Goal: Transaction & Acquisition: Purchase product/service

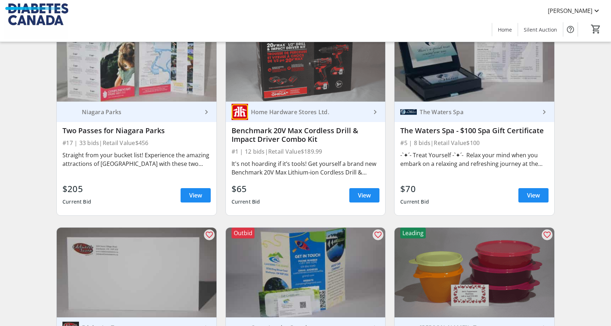
scroll to position [531, 0]
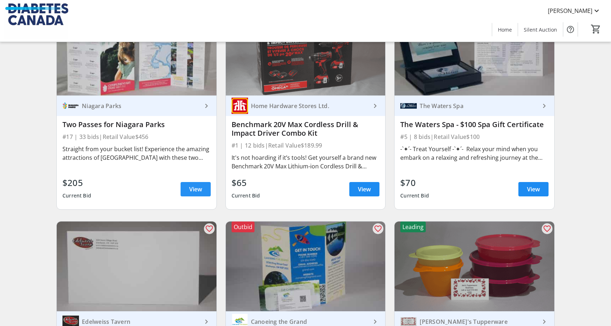
click at [201, 191] on span "View" at bounding box center [195, 189] width 13 height 9
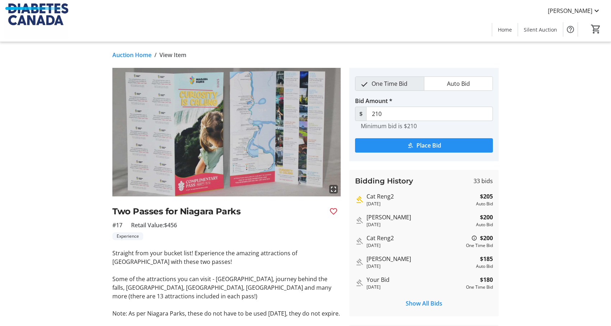
click at [424, 146] on span "Place Bid" at bounding box center [428, 145] width 25 height 9
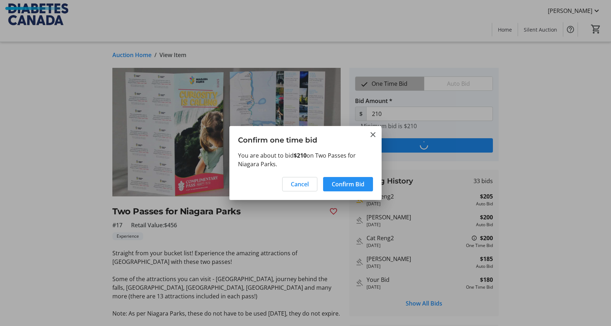
click at [345, 183] on span "Confirm Bid" at bounding box center [348, 184] width 33 height 9
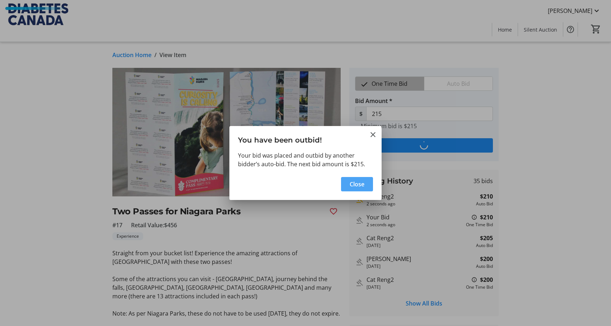
click at [360, 184] on span "Close" at bounding box center [357, 184] width 15 height 9
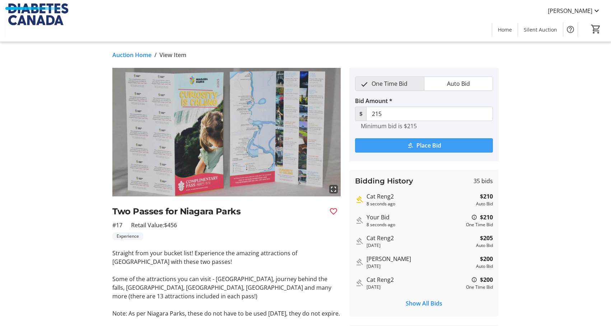
click at [426, 147] on span "Place Bid" at bounding box center [428, 145] width 25 height 9
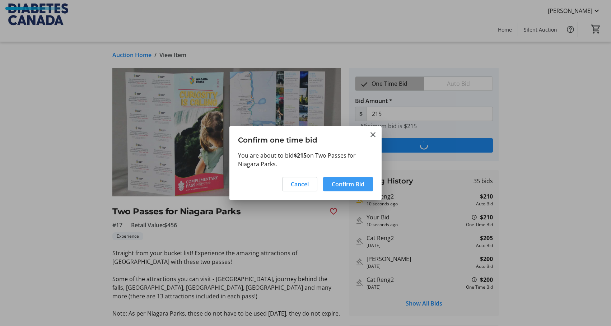
click at [349, 184] on span "Confirm Bid" at bounding box center [348, 184] width 33 height 9
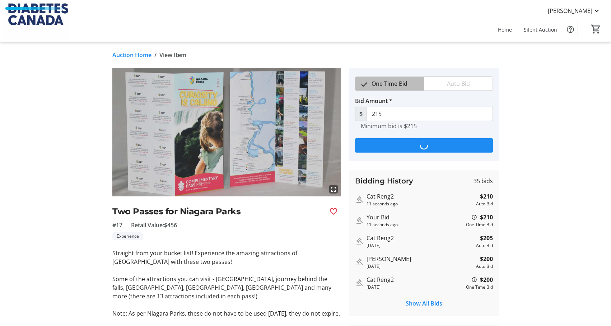
type input "220"
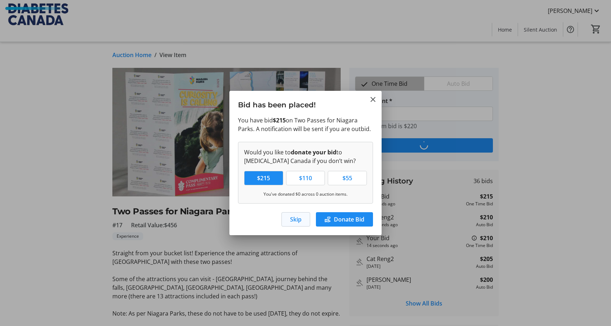
click at [301, 217] on span "Skip" at bounding box center [295, 219] width 11 height 9
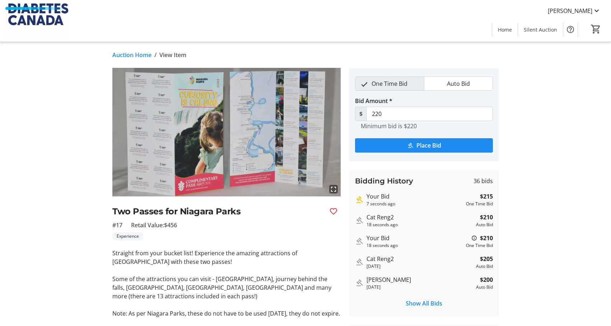
click at [137, 55] on link "Auction Home" at bounding box center [131, 55] width 39 height 9
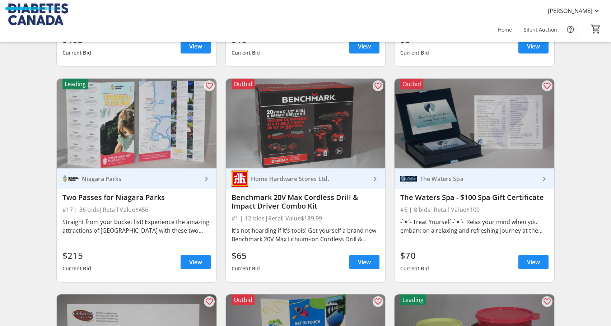
scroll to position [445, 0]
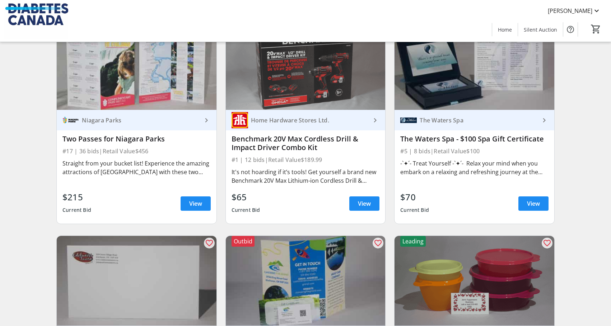
scroll to position [502, 0]
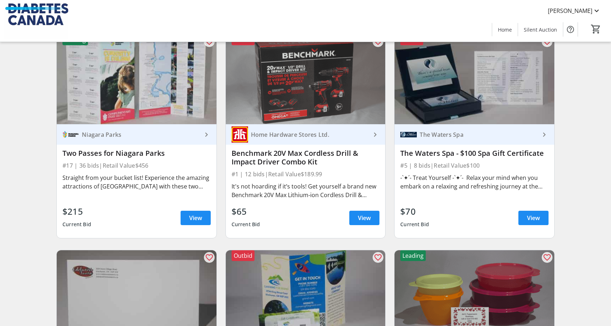
click at [303, 220] on div "$65 Current Bid View" at bounding box center [305, 218] width 148 height 26
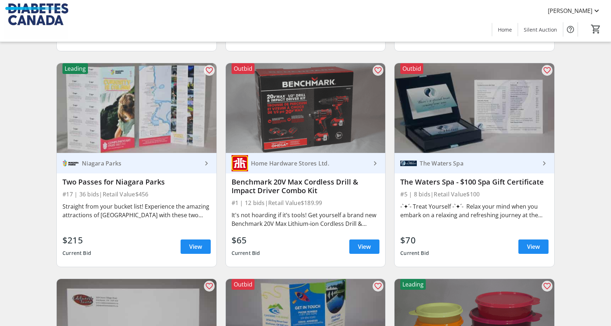
scroll to position [459, 0]
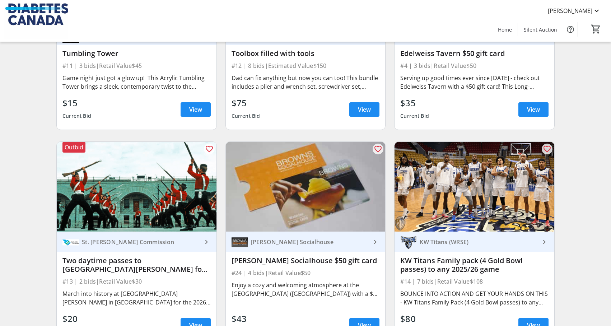
scroll to position [1249, 0]
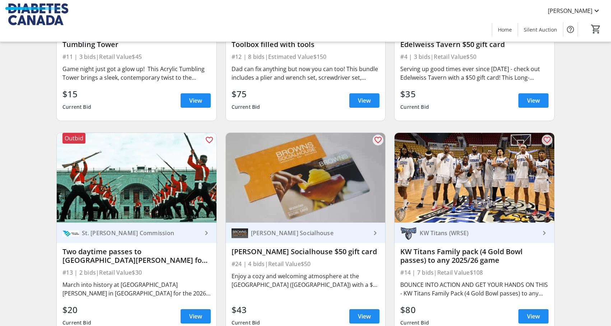
click at [578, 181] on div "Search Filter timer_outline Ends in 2d 3h 35m 52s All Items Artisan Experience …" at bounding box center [305, 111] width 608 height 2603
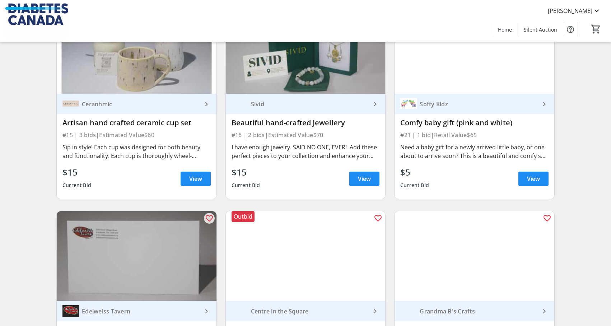
scroll to position [1608, 0]
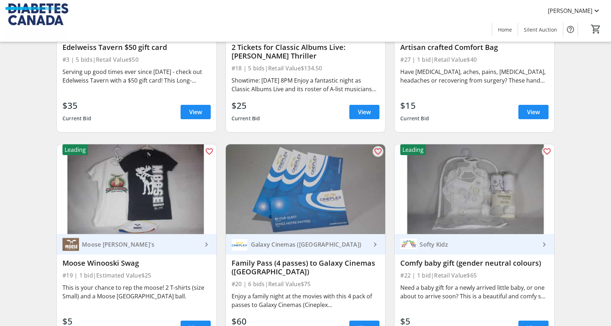
scroll to position [1881, 0]
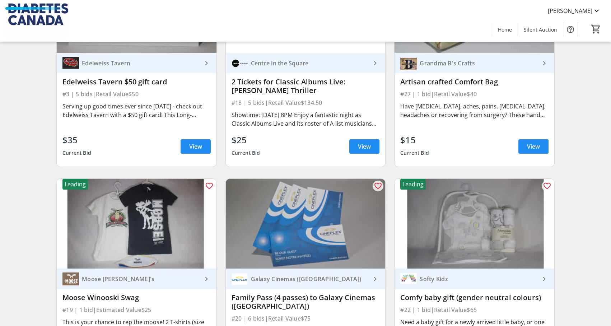
scroll to position [1838, 0]
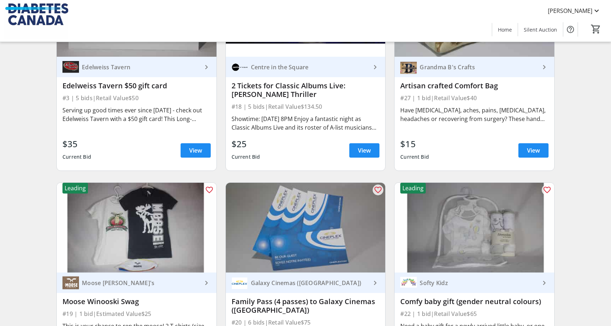
click at [324, 240] on img at bounding box center [306, 228] width 160 height 90
click at [321, 219] on img at bounding box center [306, 228] width 160 height 90
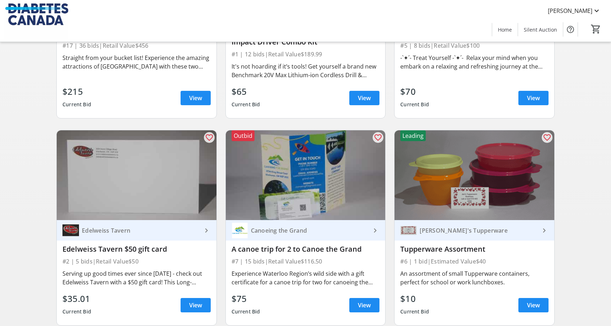
scroll to position [433, 0]
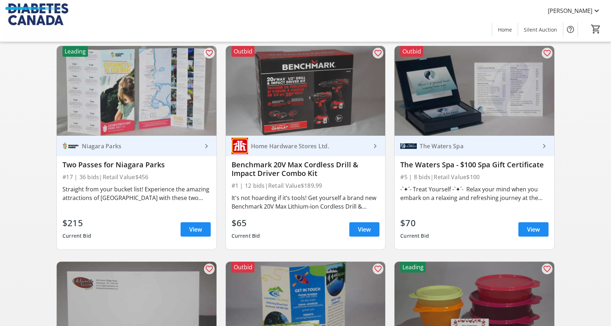
scroll to position [477, 0]
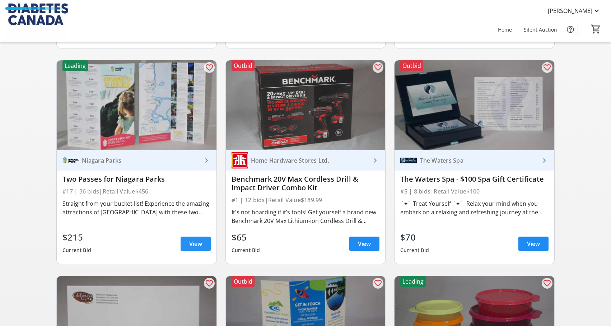
click at [188, 243] on span at bounding box center [195, 243] width 30 height 17
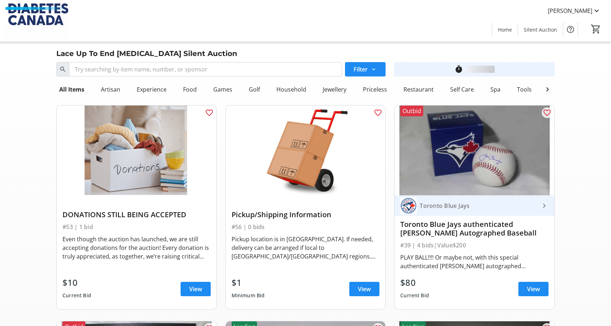
scroll to position [477, 0]
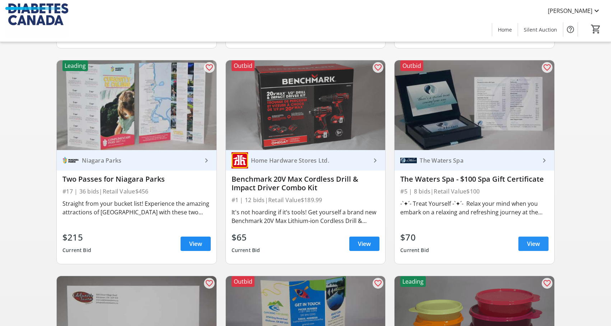
click at [529, 243] on span "View" at bounding box center [533, 243] width 13 height 9
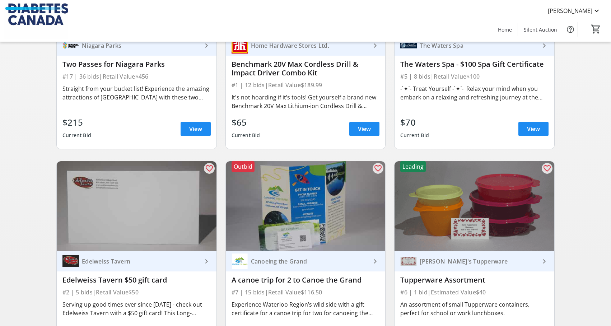
scroll to position [606, 0]
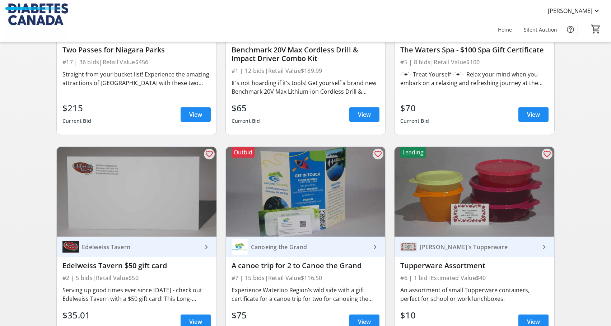
click at [122, 196] on img at bounding box center [137, 192] width 160 height 90
click at [200, 320] on span "View" at bounding box center [195, 321] width 13 height 9
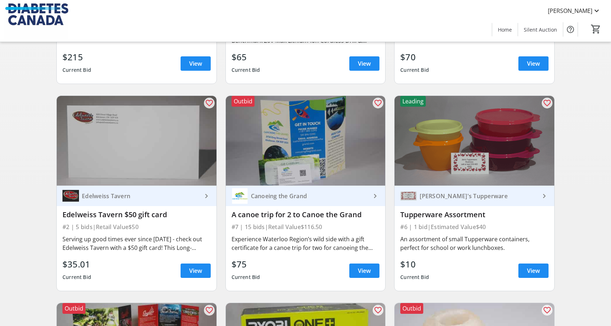
scroll to position [663, 0]
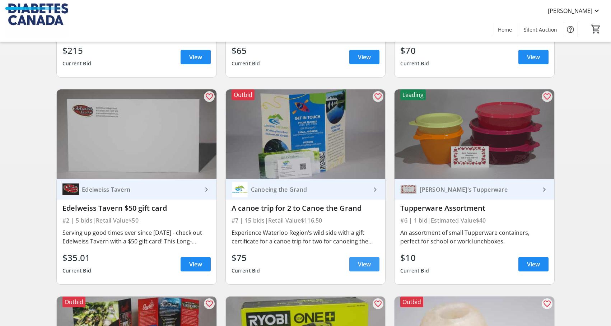
click at [362, 263] on span "View" at bounding box center [364, 264] width 13 height 9
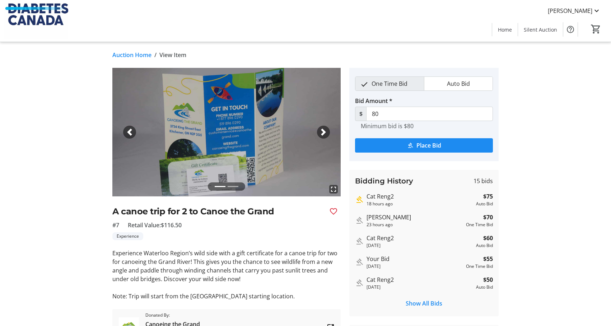
scroll to position [663, 0]
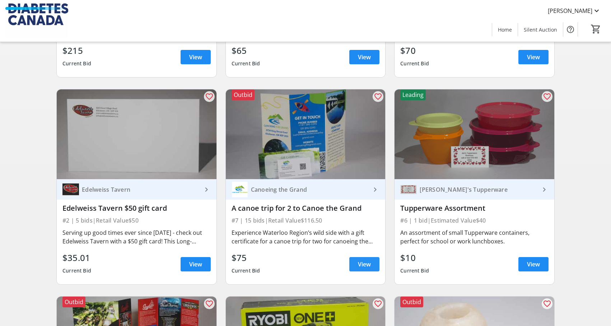
click at [367, 262] on span "View" at bounding box center [364, 264] width 13 height 9
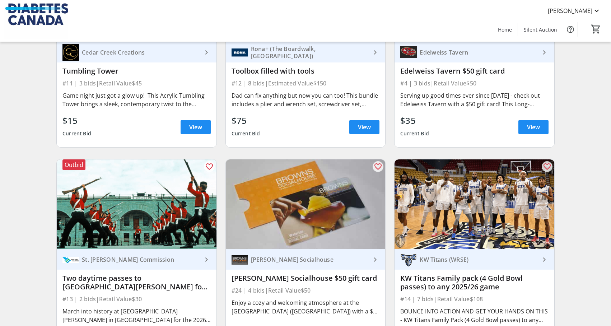
scroll to position [1237, 0]
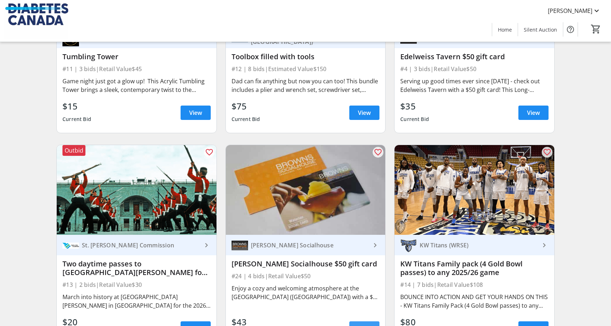
click at [368, 323] on span at bounding box center [364, 328] width 30 height 17
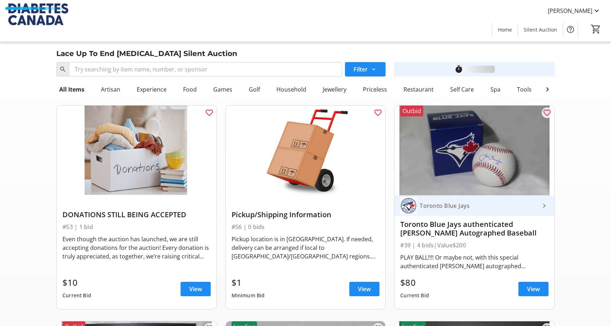
scroll to position [1237, 0]
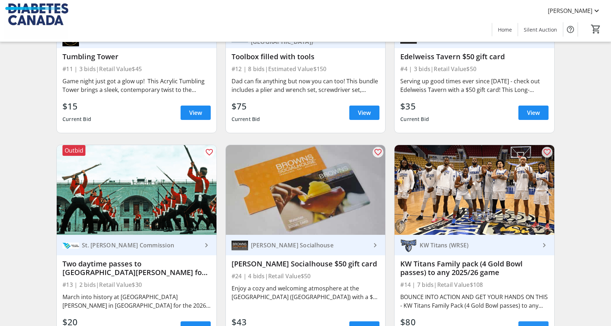
click at [532, 323] on span at bounding box center [533, 328] width 30 height 17
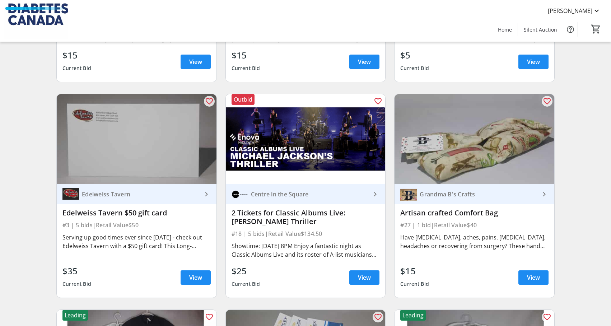
scroll to position [1725, 0]
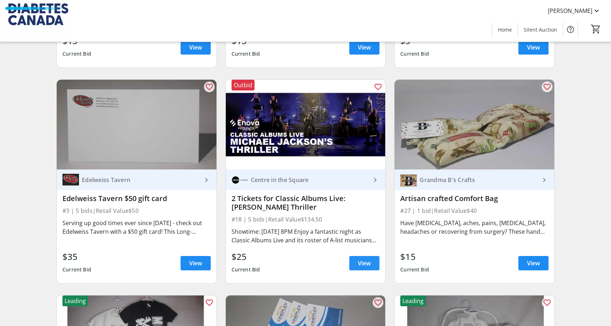
click at [367, 261] on span "View" at bounding box center [364, 263] width 13 height 9
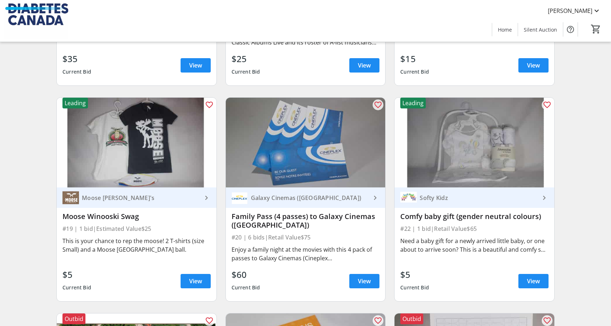
scroll to position [1926, 0]
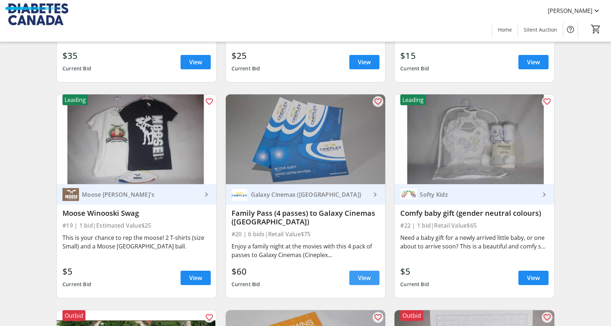
click at [363, 279] on span "View" at bounding box center [364, 277] width 13 height 9
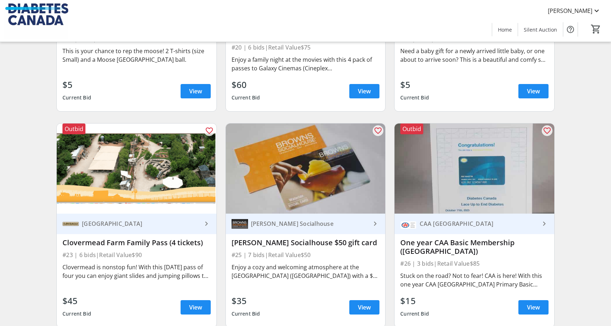
scroll to position [2127, 0]
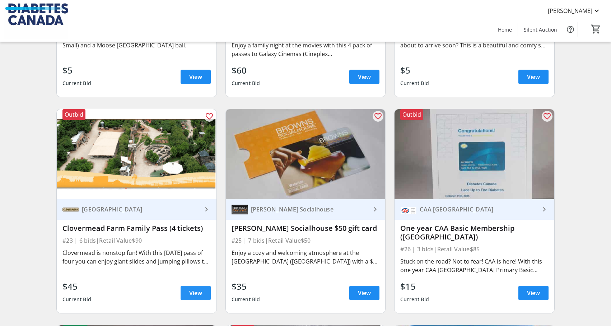
click at [192, 291] on span "View" at bounding box center [195, 293] width 13 height 9
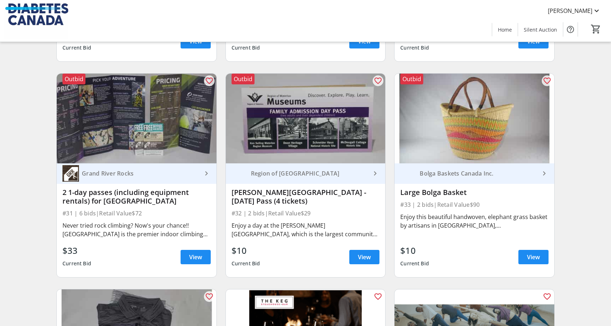
scroll to position [2601, 0]
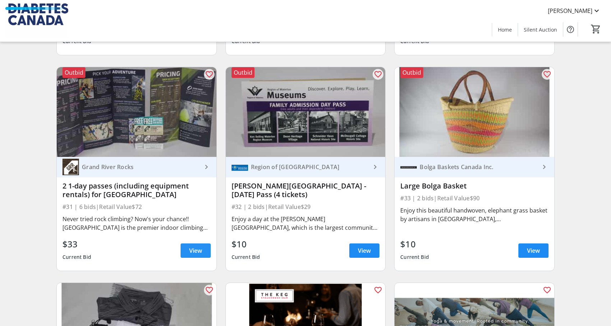
click at [199, 250] on span "View" at bounding box center [195, 250] width 13 height 9
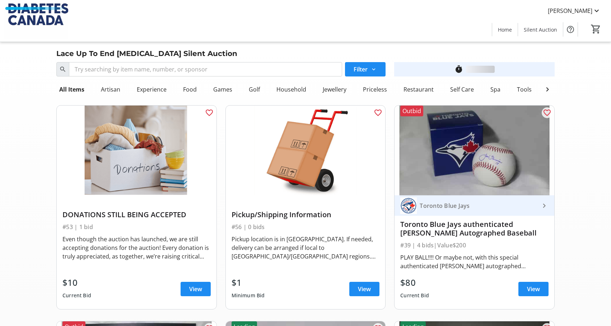
scroll to position [2601, 0]
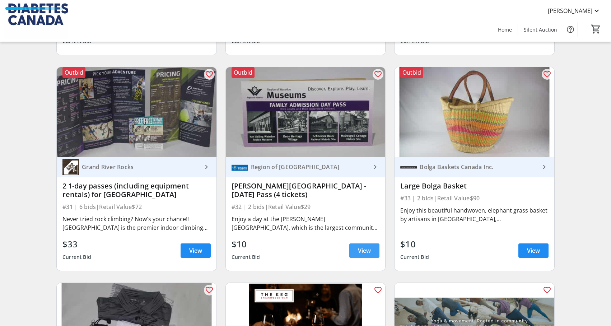
click at [361, 253] on span "View" at bounding box center [364, 250] width 13 height 9
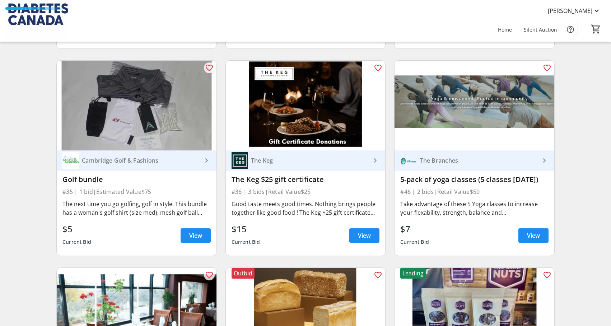
scroll to position [2830, 0]
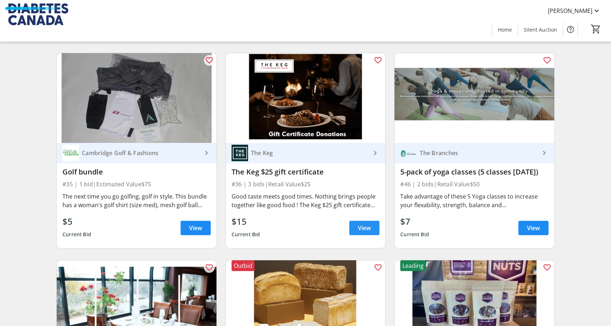
click at [361, 232] on span "View" at bounding box center [364, 228] width 13 height 9
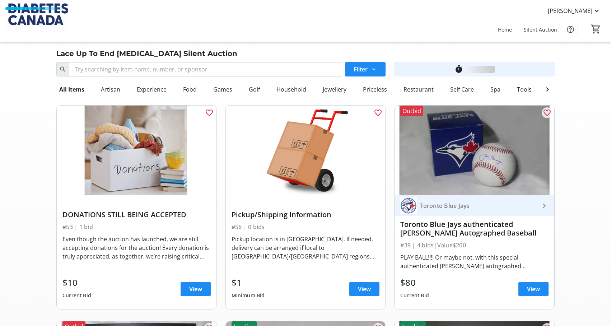
scroll to position [2830, 0]
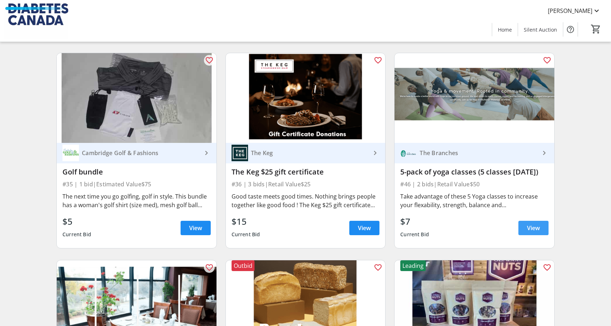
click at [539, 236] on span at bounding box center [533, 227] width 30 height 17
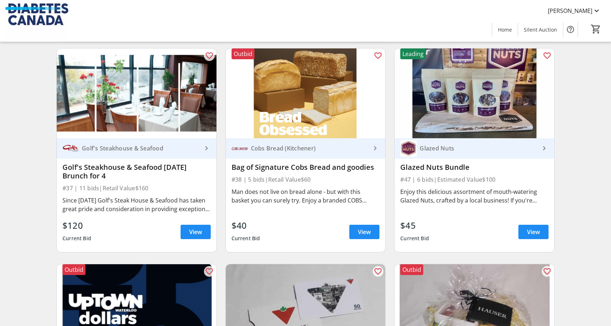
scroll to position [3046, 0]
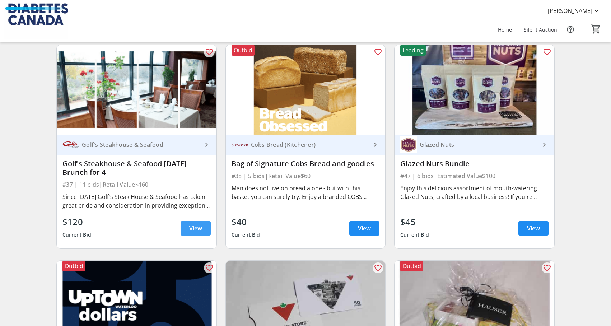
click at [192, 233] on span "View" at bounding box center [195, 228] width 13 height 9
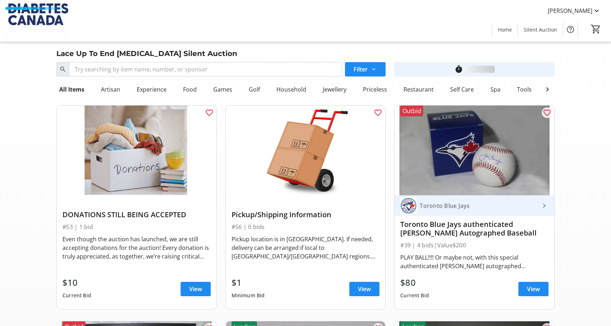
scroll to position [3046, 0]
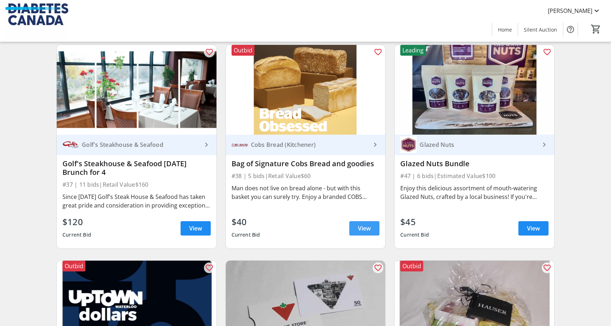
click at [369, 231] on span at bounding box center [364, 228] width 30 height 17
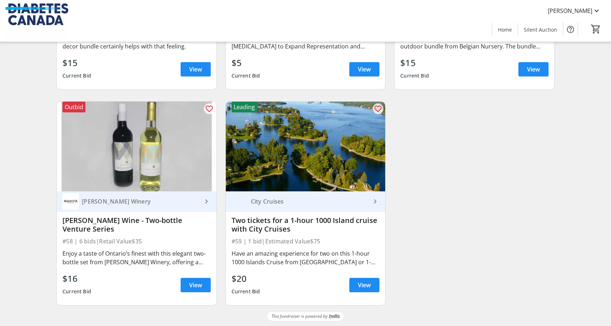
scroll to position [4051, 0]
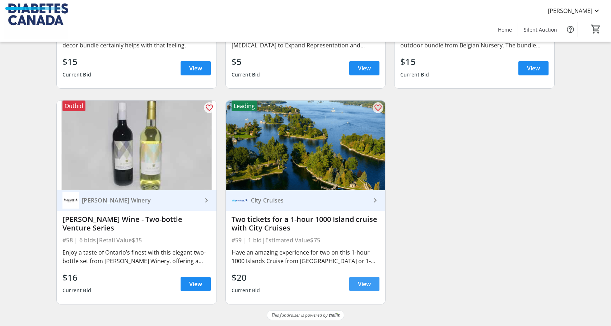
click at [365, 289] on span at bounding box center [364, 283] width 30 height 17
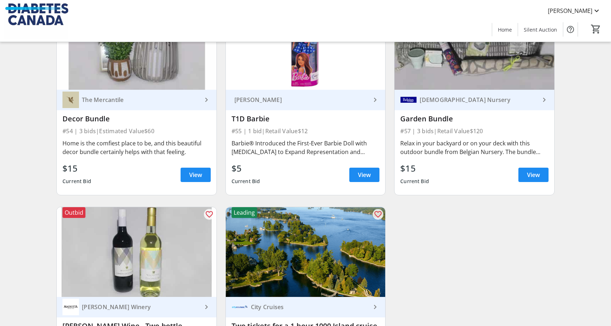
scroll to position [3936, 0]
